Goal: Navigation & Orientation: Find specific page/section

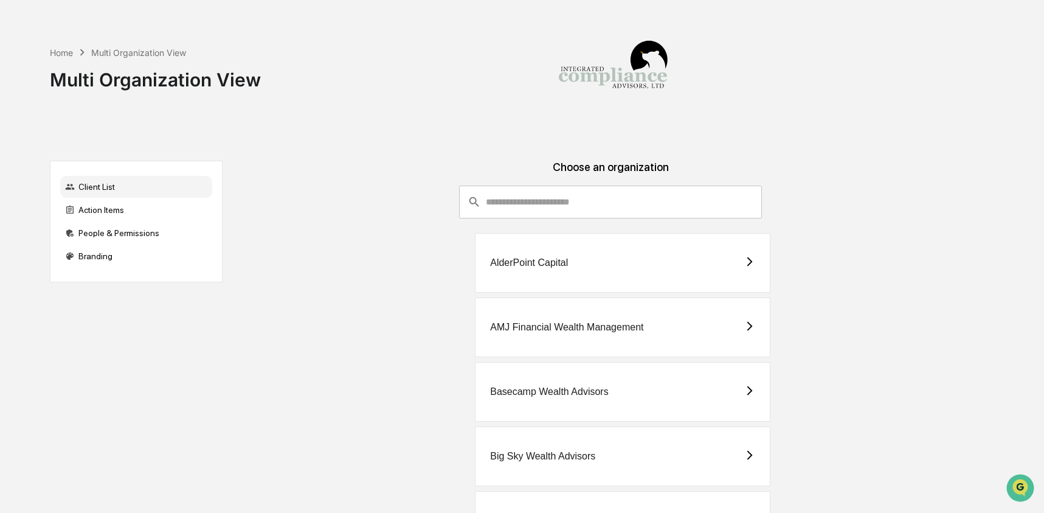
click at [532, 205] on input "consultant-dashboard__filter-organizations-search-bar" at bounding box center [624, 201] width 276 height 33
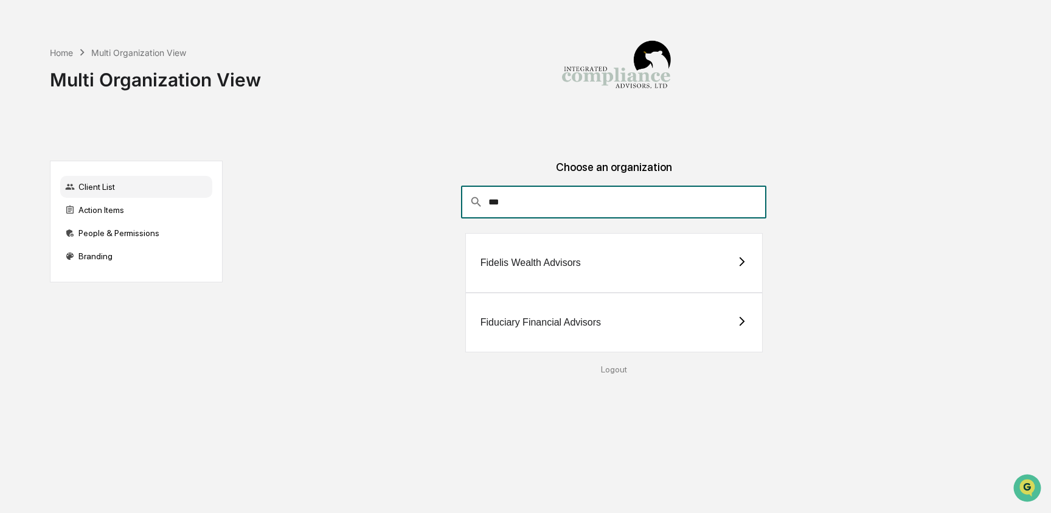
type input "***"
click at [541, 333] on div "Fiduciary Financial Advisors" at bounding box center [613, 322] width 297 height 60
